Goal: Information Seeking & Learning: Learn about a topic

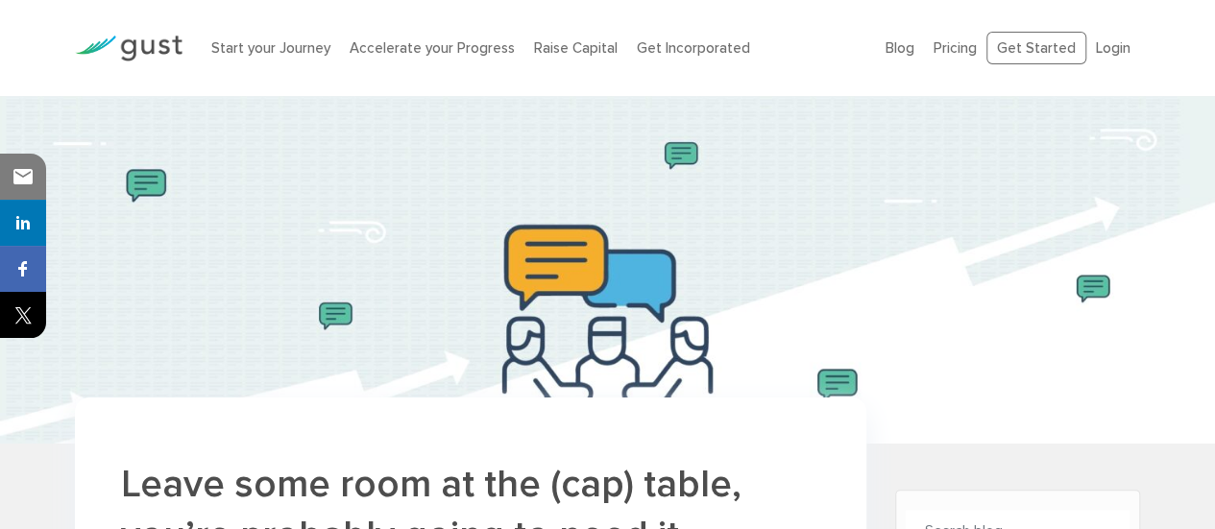
drag, startPoint x: 416, startPoint y: 3, endPoint x: 1033, endPoint y: 401, distance: 734.2
click at [1033, 401] on img at bounding box center [607, 270] width 1215 height 348
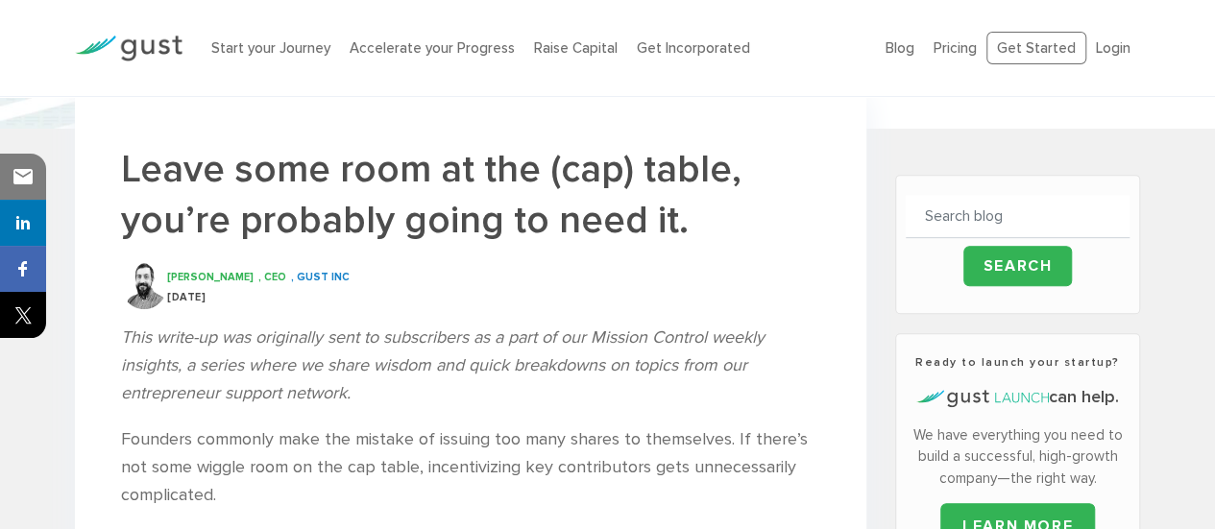
scroll to position [310, 0]
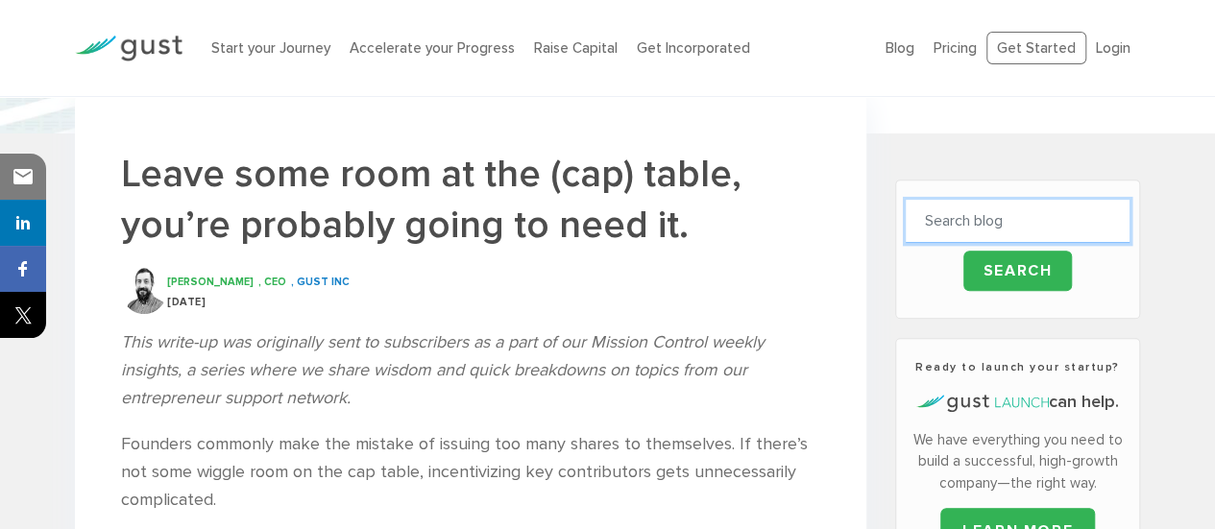
click at [1033, 222] on input "text" at bounding box center [1018, 221] width 224 height 43
type input "tax"
click at [963, 251] on input "Search" at bounding box center [1017, 271] width 109 height 40
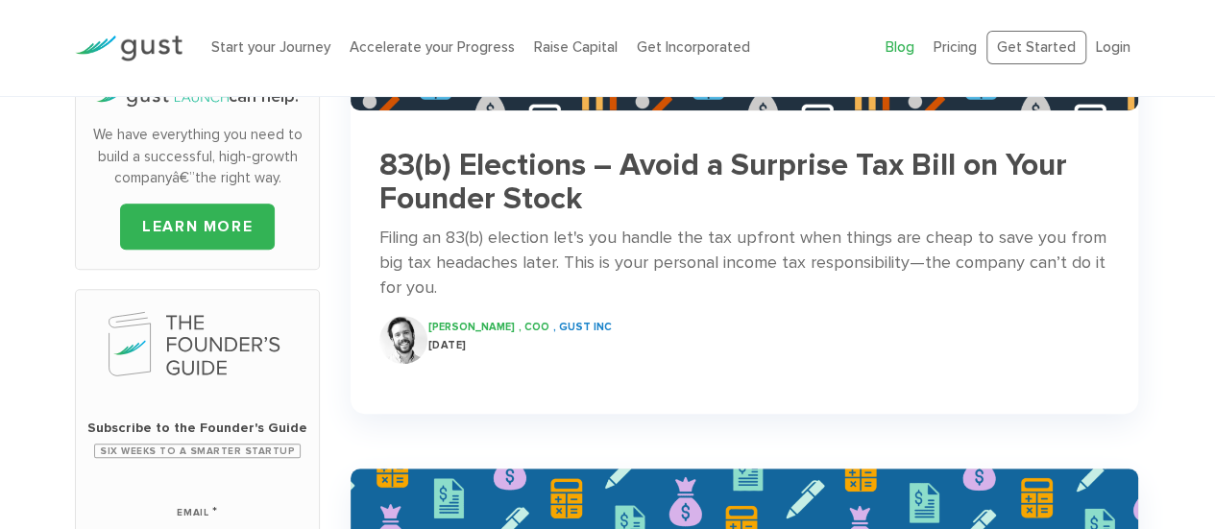
scroll to position [384, 0]
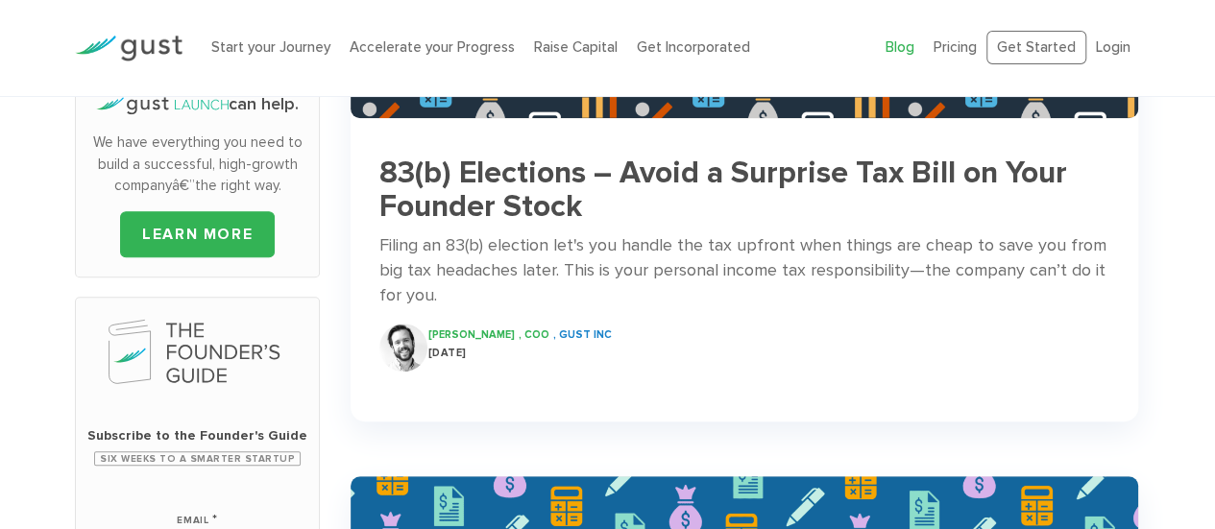
click at [734, 286] on div "Filing an 83(b) election let's you handle the tax upfront when things are cheap…" at bounding box center [744, 270] width 730 height 75
